Goal: Information Seeking & Learning: Learn about a topic

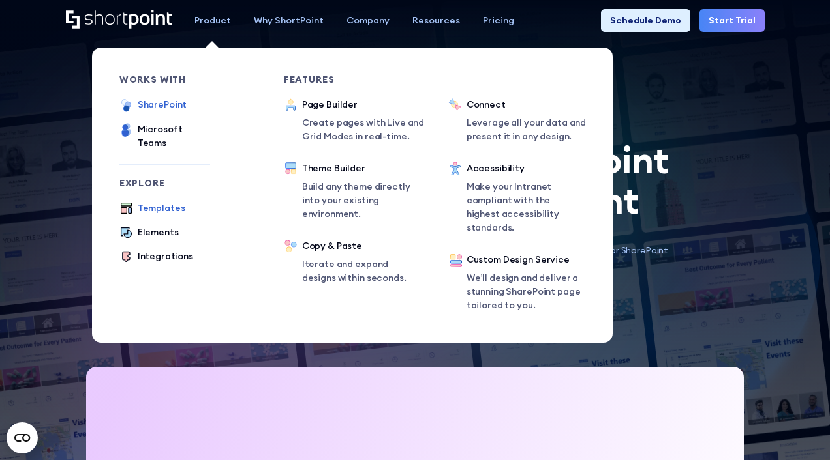
click at [172, 106] on div "SharePoint" at bounding box center [163, 105] width 50 height 14
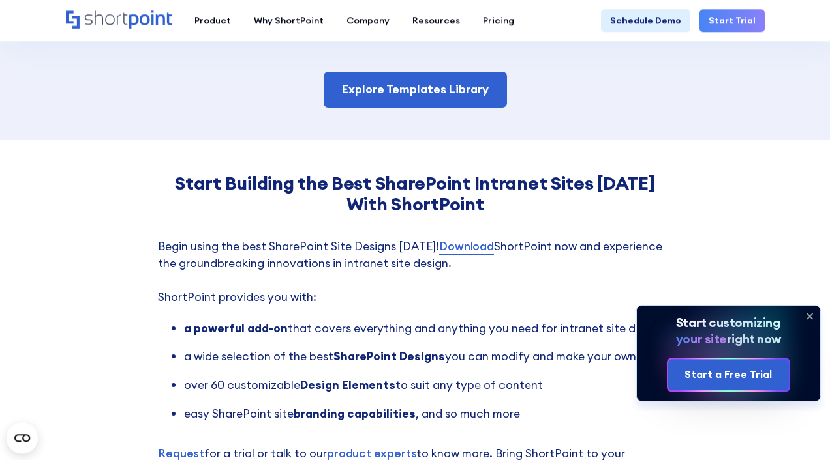
scroll to position [2630, 0]
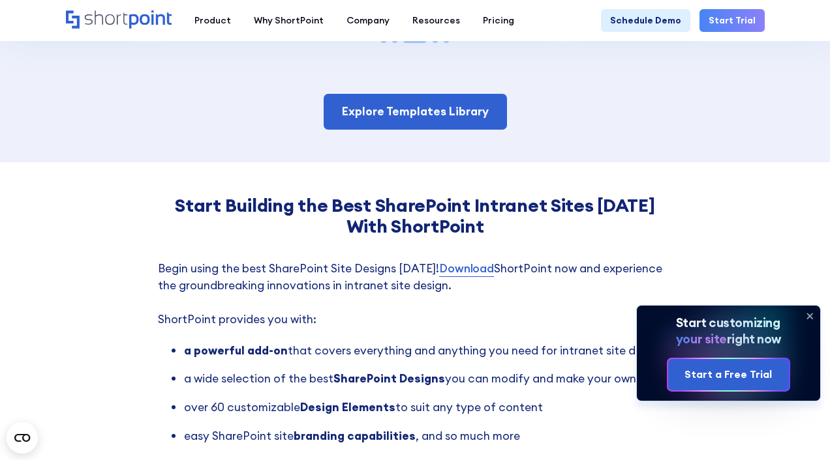
click at [458, 260] on link "Download" at bounding box center [466, 268] width 55 height 17
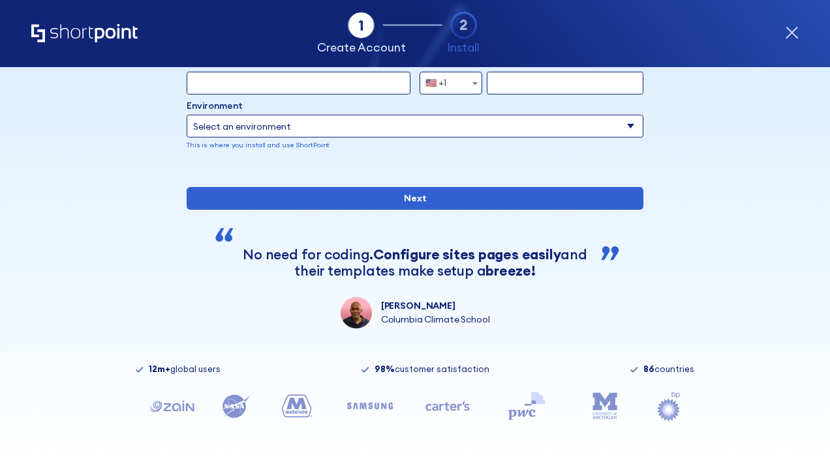
scroll to position [173, 0]
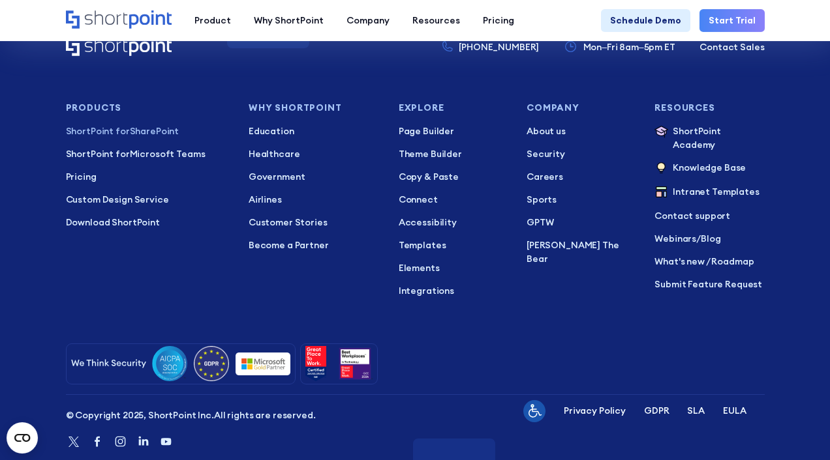
scroll to position [2491, 0]
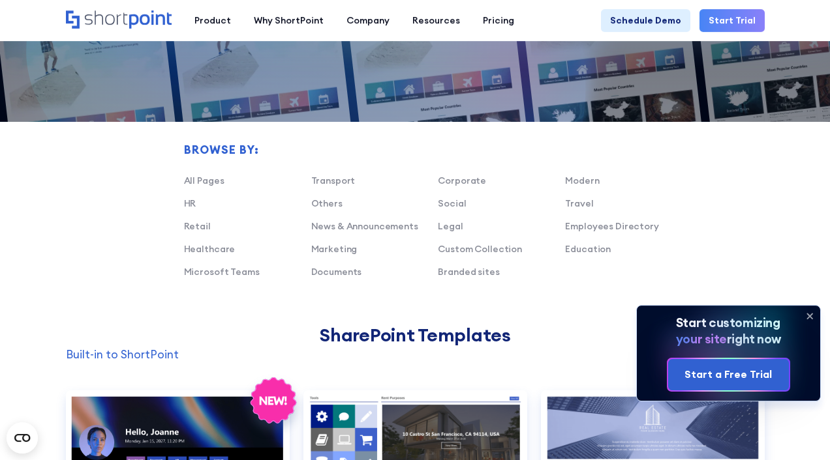
scroll to position [751, 0]
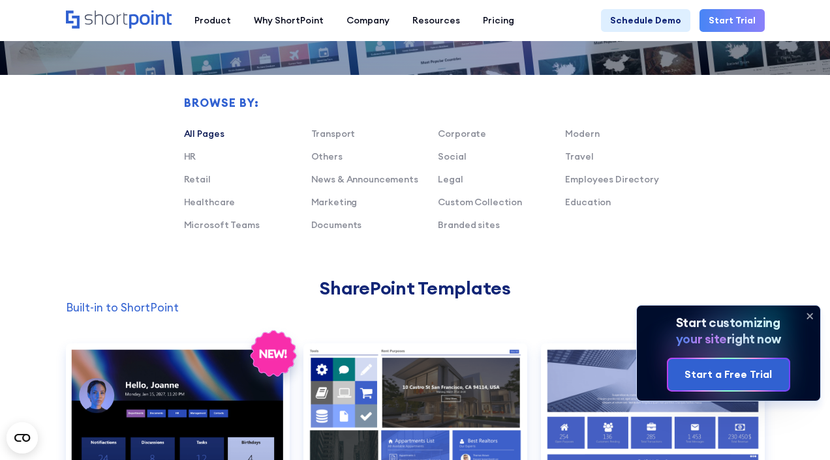
click at [217, 135] on link "All Pages" at bounding box center [204, 134] width 40 height 12
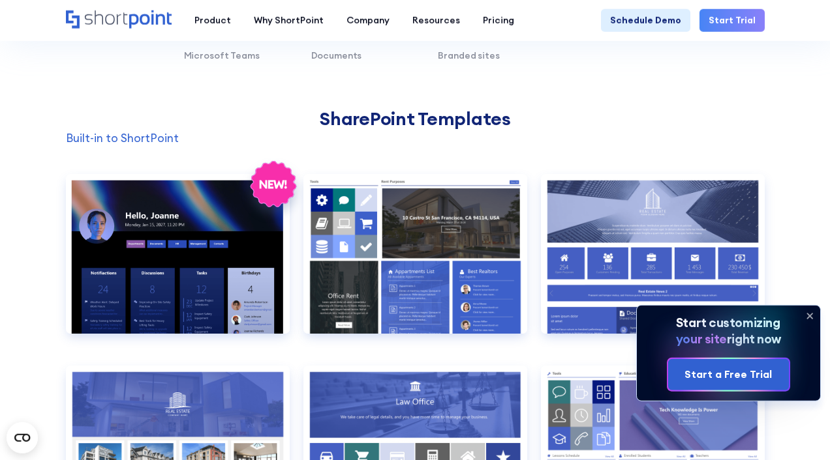
scroll to position [939, 0]
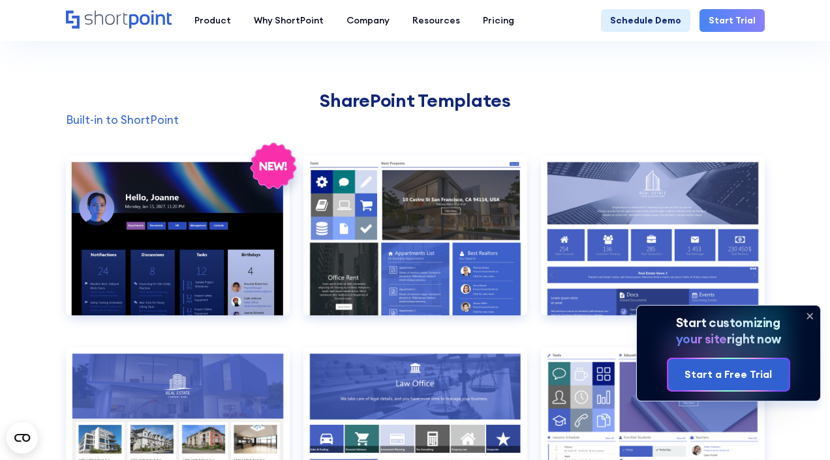
click at [809, 320] on icon at bounding box center [809, 316] width 21 height 21
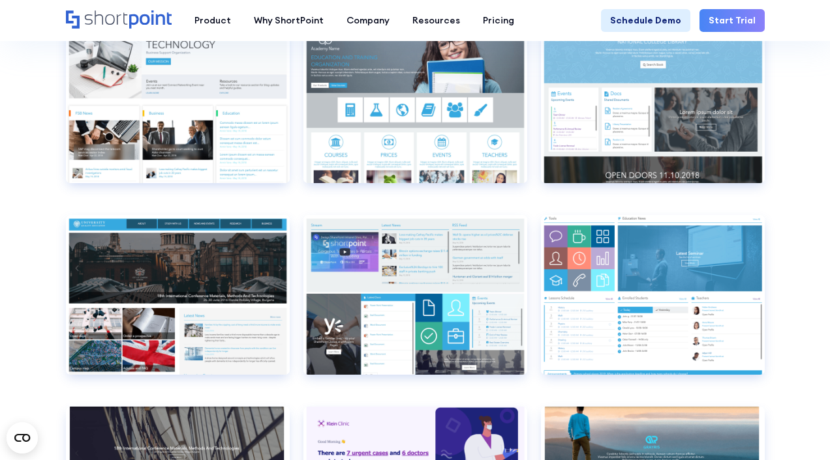
scroll to position [4508, 0]
